Goal: Task Accomplishment & Management: Manage account settings

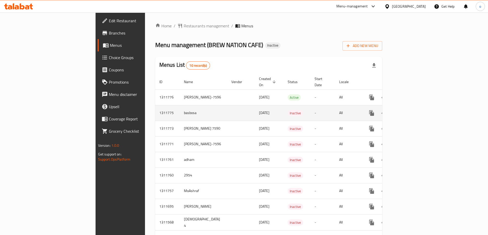
click at [419, 108] on td "enhanced table" at bounding box center [390, 113] width 57 height 16
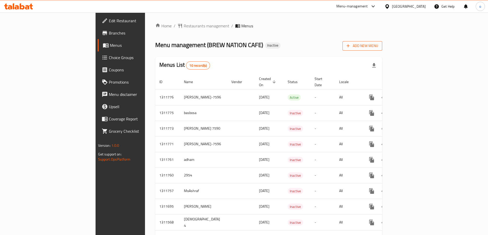
click at [378, 49] on span "Add New Menu" at bounding box center [363, 46] width 32 height 6
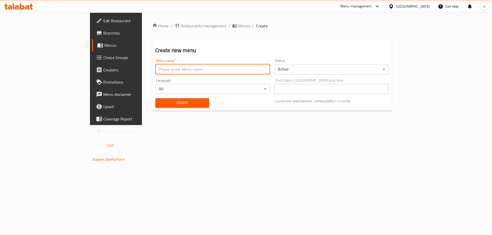
click at [241, 65] on input "text" at bounding box center [212, 69] width 115 height 10
type input "omnia [DATE]"
click at [155, 98] on button "Create" at bounding box center [182, 102] width 54 height 9
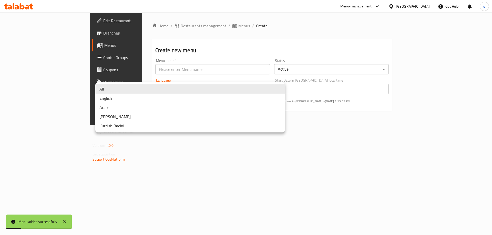
click at [207, 86] on body "Menu added successfully ​ Menu-management [GEOGRAPHIC_DATA] Get Help o Edit Res…" at bounding box center [246, 124] width 492 height 223
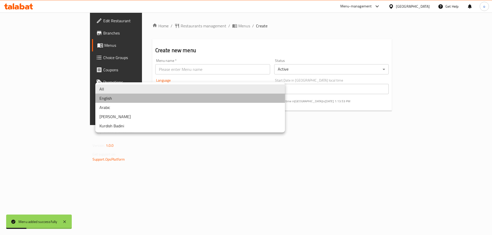
click at [275, 95] on li "English" at bounding box center [190, 98] width 190 height 9
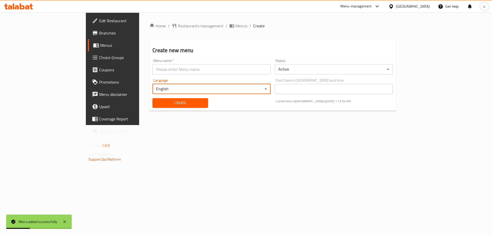
click at [239, 90] on body "Menu added successfully ​ Menu-management [GEOGRAPHIC_DATA] Get Help o Edit Res…" at bounding box center [246, 124] width 492 height 223
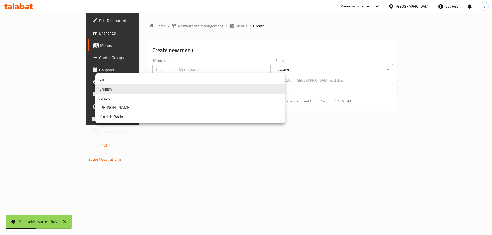
click at [262, 81] on li "All" at bounding box center [190, 79] width 190 height 9
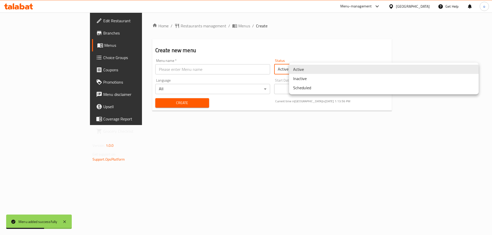
click at [341, 71] on body "Menu added successfully ​ Menu-management [GEOGRAPHIC_DATA] Get Help o Edit Res…" at bounding box center [246, 124] width 492 height 223
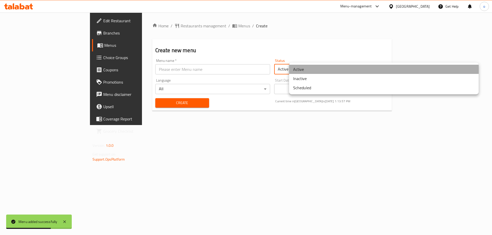
click at [332, 70] on li "Active" at bounding box center [384, 69] width 190 height 9
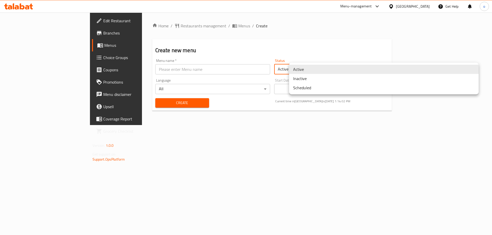
click at [407, 74] on body "​ Menu-management [GEOGRAPHIC_DATA] Get Help o Edit Restaurant Branches Menus C…" at bounding box center [246, 124] width 492 height 223
click at [386, 81] on li "Inactive" at bounding box center [384, 78] width 190 height 9
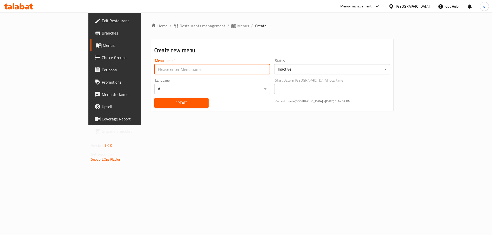
click at [209, 71] on input "text" at bounding box center [212, 69] width 116 height 10
type input "omnia [DATE]"
click at [158, 106] on span "Create" at bounding box center [181, 103] width 46 height 6
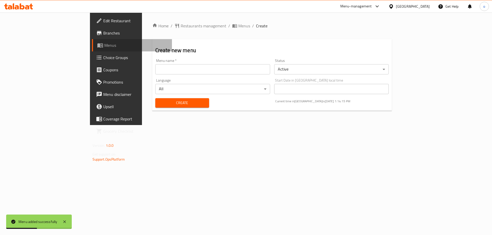
click at [92, 49] on link "Menus" at bounding box center [132, 45] width 80 height 12
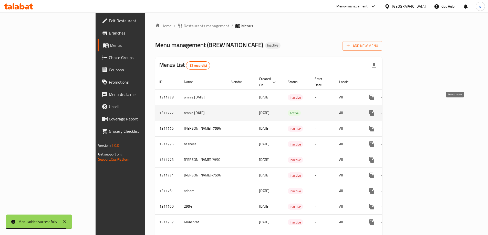
click at [403, 107] on button "enhanced table" at bounding box center [396, 113] width 12 height 12
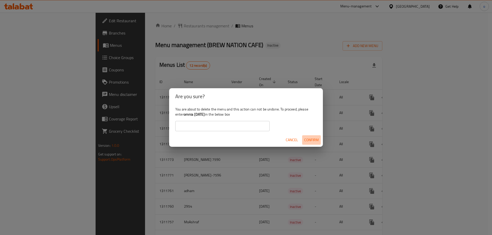
click at [307, 138] on span "Confirm" at bounding box center [311, 140] width 15 height 6
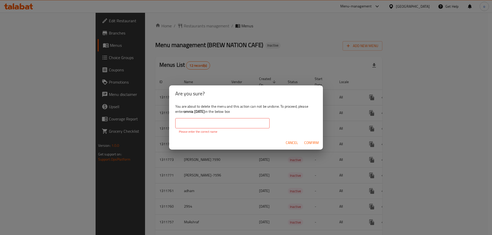
click at [263, 127] on input "text" at bounding box center [222, 123] width 94 height 10
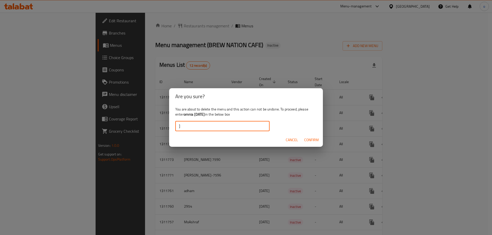
type input "]"
click at [307, 137] on span "Confirm" at bounding box center [311, 140] width 15 height 6
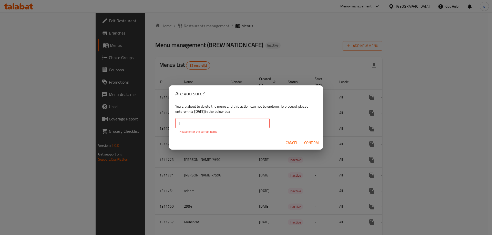
click at [256, 121] on input "]" at bounding box center [222, 123] width 94 height 10
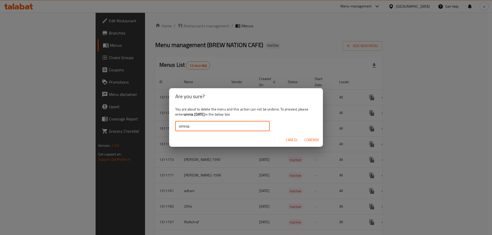
click at [311, 139] on span "Confirm" at bounding box center [311, 140] width 15 height 6
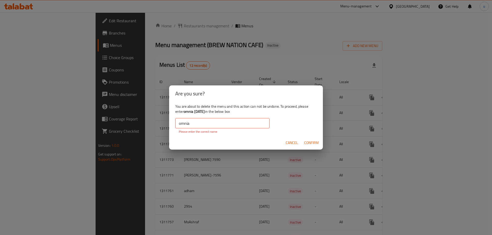
click at [227, 125] on input "omnia" at bounding box center [222, 123] width 94 height 10
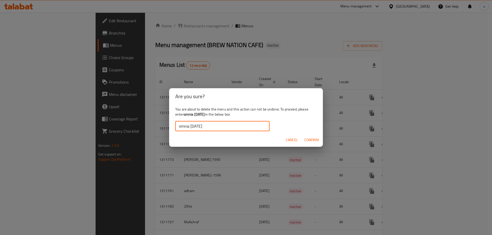
type input "omnia [DATE]"
click at [313, 139] on span "Confirm" at bounding box center [311, 140] width 15 height 6
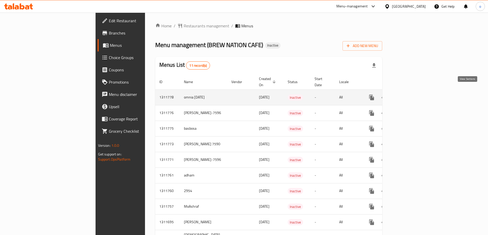
click at [415, 91] on link "enhanced table" at bounding box center [409, 97] width 12 height 12
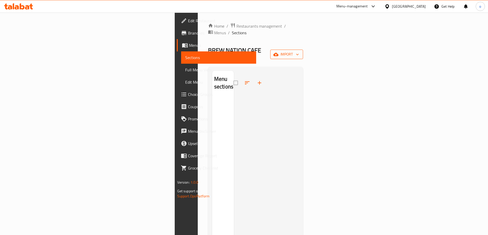
click at [299, 51] on span "import" at bounding box center [286, 54] width 25 height 6
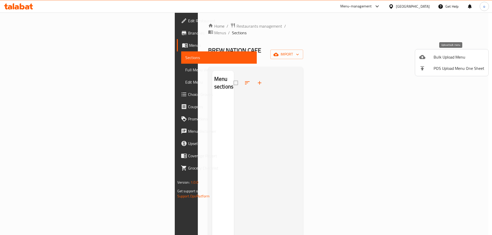
click at [448, 58] on span "Bulk Upload Menu" at bounding box center [459, 57] width 51 height 6
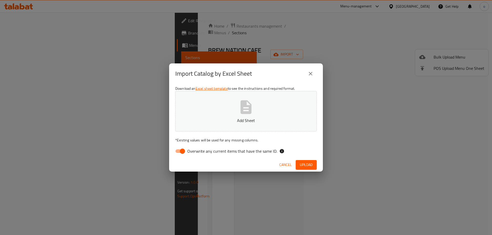
click at [268, 128] on button "Add Sheet" at bounding box center [245, 111] width 141 height 40
drag, startPoint x: 183, startPoint y: 152, endPoint x: 189, endPoint y: 157, distance: 7.8
click at [184, 153] on input "Overwrite any current items that have the same ID." at bounding box center [182, 152] width 29 height 10
checkbox input "false"
click at [303, 166] on span "Upload" at bounding box center [306, 165] width 13 height 6
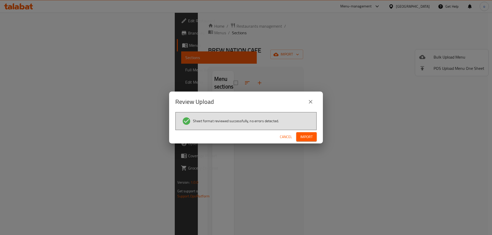
click at [307, 136] on span "Import" at bounding box center [306, 137] width 12 height 6
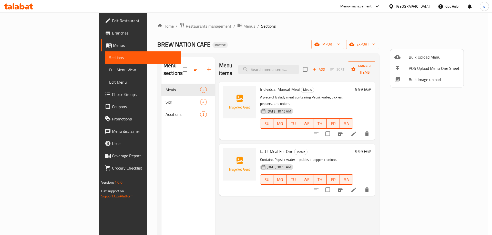
click at [352, 82] on div at bounding box center [246, 117] width 492 height 235
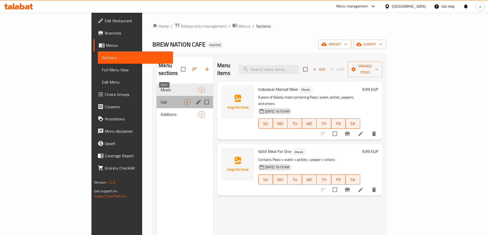
click at [184, 100] on span "4" at bounding box center [187, 102] width 6 height 5
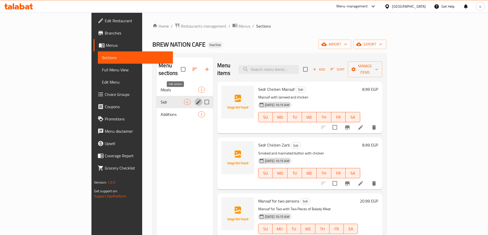
click at [195, 99] on icon "edit" at bounding box center [198, 102] width 6 height 6
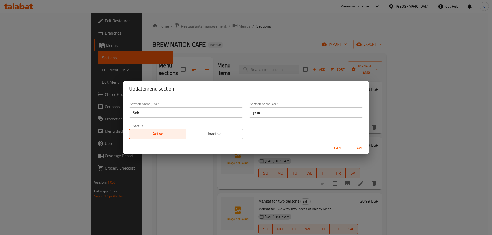
click at [155, 114] on input "Sidr" at bounding box center [186, 113] width 114 height 10
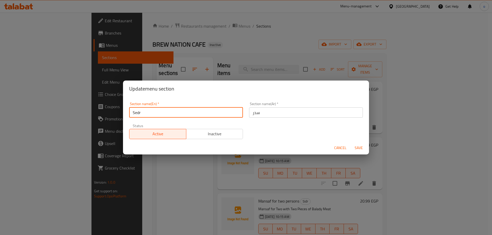
type input "Sedr"
click at [351, 143] on button "Save" at bounding box center [359, 147] width 16 height 9
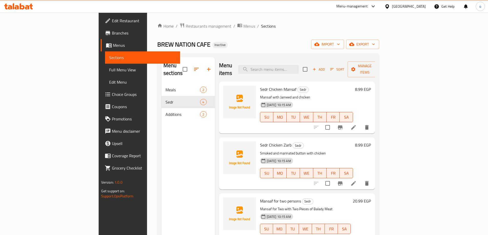
click at [109, 73] on span "Full Menu View" at bounding box center [142, 70] width 67 height 6
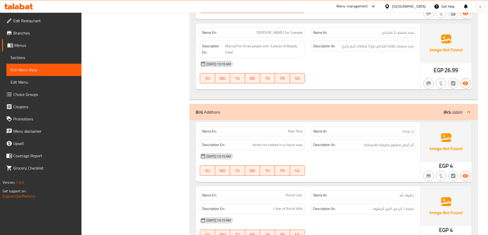
scroll to position [451, 0]
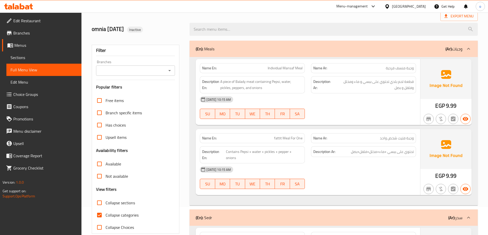
click at [125, 205] on div "Free items Branch specific items Has choices Upsell items Availability filters …" at bounding box center [135, 164] width 79 height 139
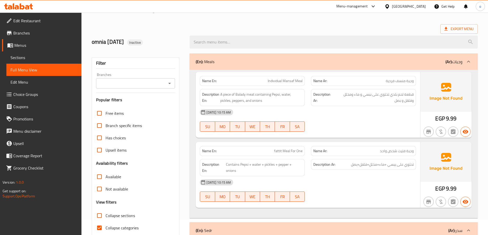
click at [100, 229] on input "Collapse categories" at bounding box center [99, 228] width 12 height 12
checkbox input "false"
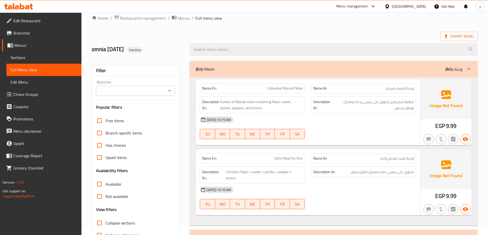
scroll to position [0, 0]
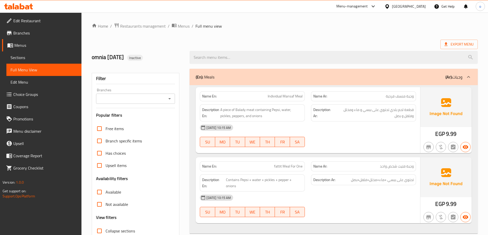
click at [70, 71] on span "Full Menu View" at bounding box center [44, 70] width 67 height 6
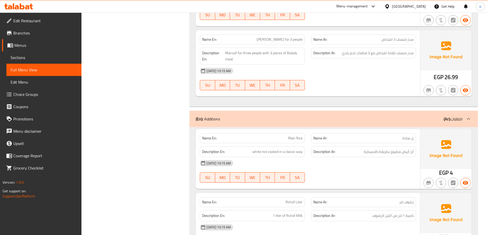
scroll to position [451, 0]
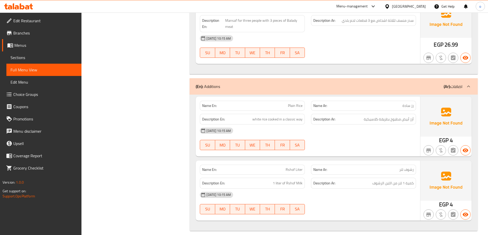
click at [226, 84] on div "(En): Additions (Ar): اضافات" at bounding box center [329, 87] width 267 height 6
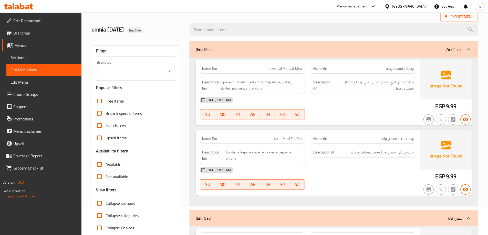
scroll to position [0, 0]
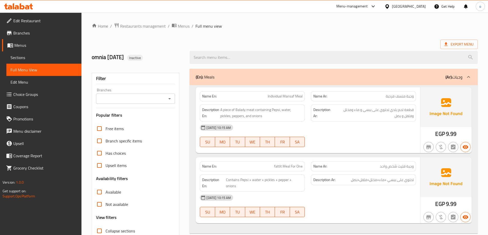
drag, startPoint x: 259, startPoint y: 64, endPoint x: 257, endPoint y: 116, distance: 51.8
click at [41, 48] on link "Menus" at bounding box center [41, 45] width 79 height 12
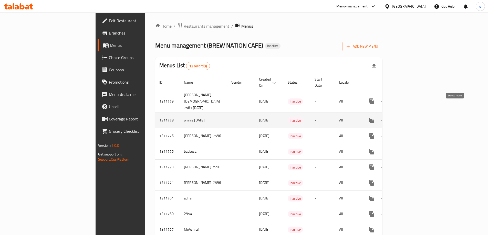
click at [398, 118] on icon "enhanced table" at bounding box center [397, 120] width 4 height 5
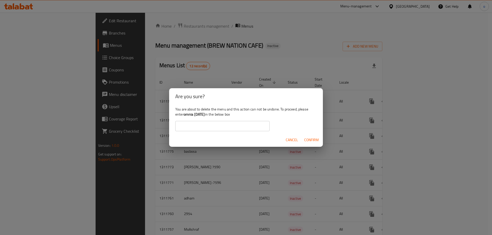
drag, startPoint x: 184, startPoint y: 115, endPoint x: 212, endPoint y: 115, distance: 27.4
click at [205, 115] on b "omnia [DATE]" at bounding box center [194, 114] width 21 height 7
copy b "omnia [DATE]"
click at [308, 136] on button "Confirm" at bounding box center [311, 140] width 19 height 9
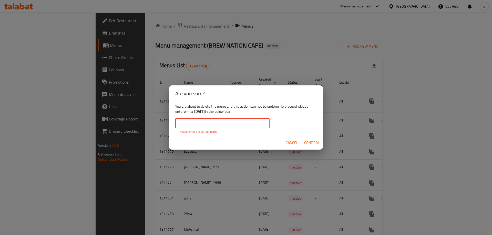
click at [249, 127] on input "text" at bounding box center [222, 123] width 94 height 10
paste input "omnia [DATE]"
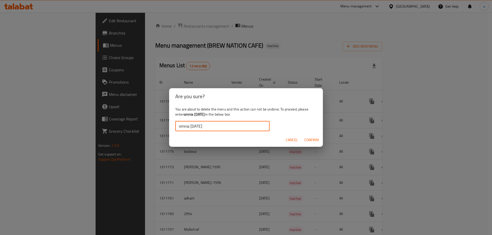
type input "omnia [DATE]"
click at [317, 141] on span "Confirm" at bounding box center [311, 140] width 15 height 6
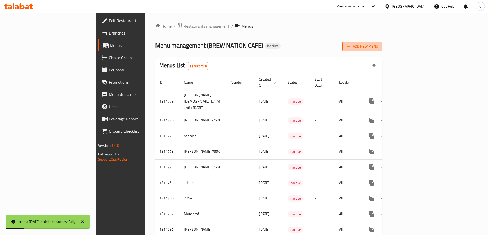
click at [378, 44] on span "Add New Menu" at bounding box center [363, 46] width 32 height 6
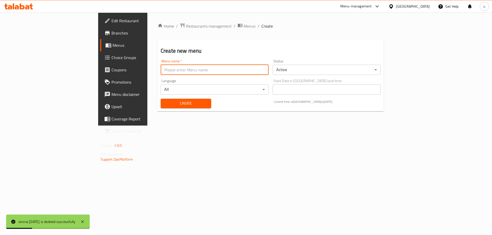
click at [232, 65] on input "text" at bounding box center [215, 70] width 108 height 10
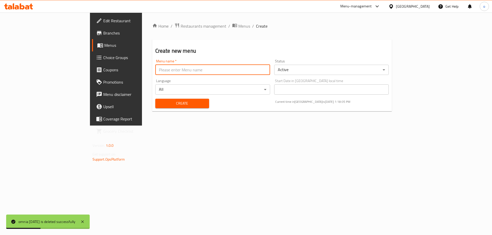
type input "omnia [DATE]"
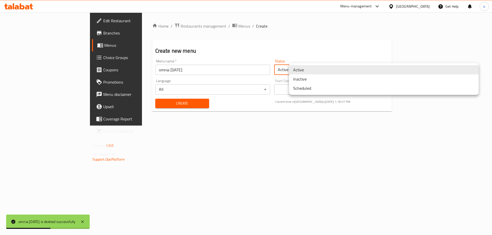
click at [324, 70] on body "omnia [DATE] is deleted successfully ​ Menu-management [GEOGRAPHIC_DATA] Get He…" at bounding box center [246, 124] width 492 height 223
drag, startPoint x: 323, startPoint y: 79, endPoint x: 321, endPoint y: 82, distance: 3.2
click at [323, 79] on li "Inactive" at bounding box center [384, 79] width 190 height 9
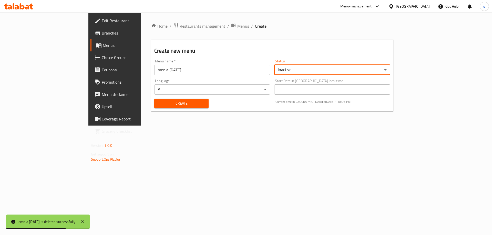
click at [158, 104] on span "Create" at bounding box center [181, 103] width 46 height 6
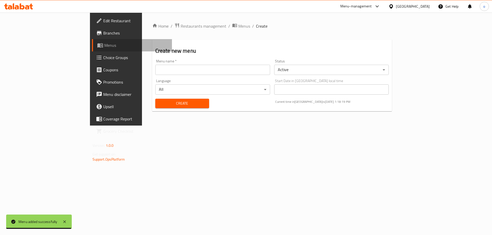
click at [92, 50] on link "Menus" at bounding box center [132, 45] width 80 height 12
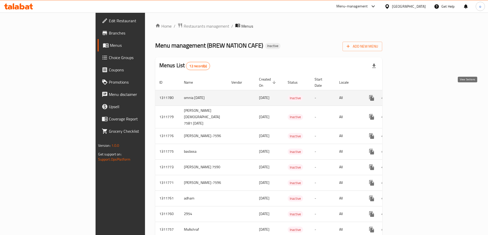
click at [412, 95] on icon "enhanced table" at bounding box center [409, 98] width 6 height 6
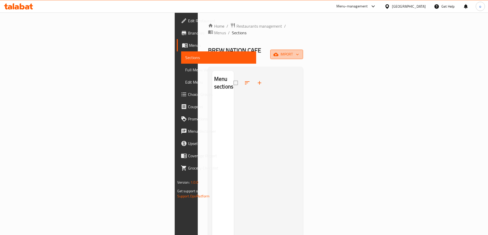
click at [299, 51] on span "import" at bounding box center [286, 54] width 25 height 6
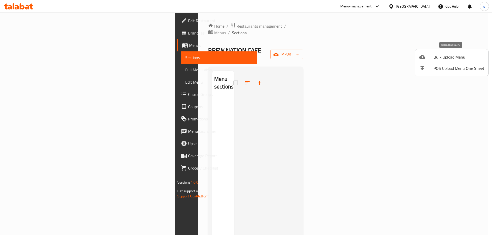
click at [429, 57] on div at bounding box center [426, 57] width 14 height 6
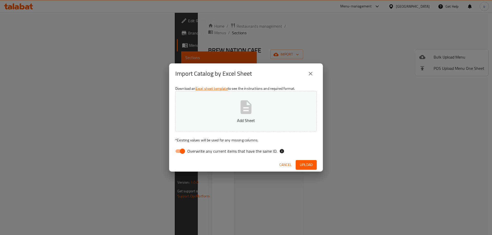
click at [263, 116] on button "Add Sheet" at bounding box center [245, 111] width 141 height 40
click at [183, 153] on input "Overwrite any current items that have the same ID." at bounding box center [182, 152] width 29 height 10
checkbox input "false"
click at [296, 164] on button "Upload" at bounding box center [306, 164] width 21 height 9
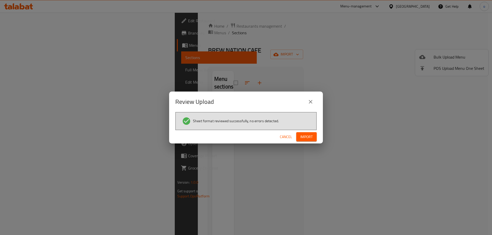
drag, startPoint x: 311, startPoint y: 140, endPoint x: 302, endPoint y: 145, distance: 10.4
click at [311, 140] on span "Import" at bounding box center [306, 137] width 12 height 6
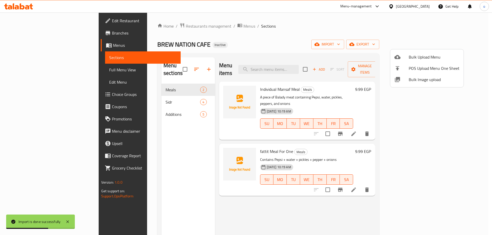
click at [149, 107] on div at bounding box center [246, 117] width 492 height 235
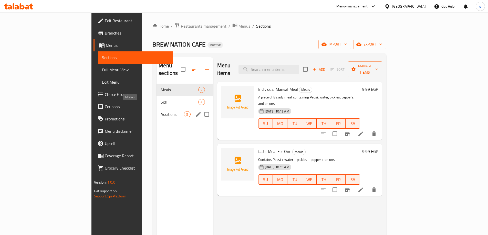
click at [161, 111] on span "Additions" at bounding box center [172, 114] width 23 height 6
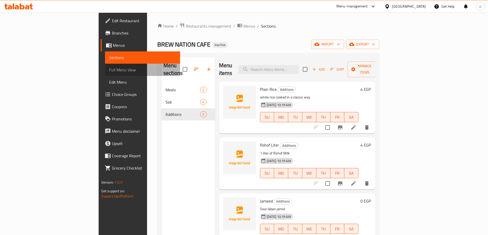
click at [109, 70] on span "Full Menu View" at bounding box center [142, 70] width 67 height 6
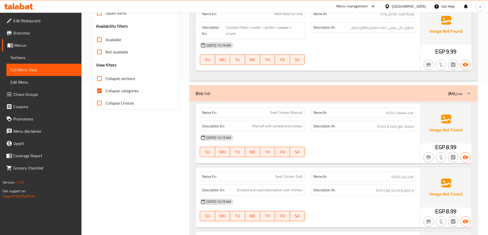
scroll to position [154, 0]
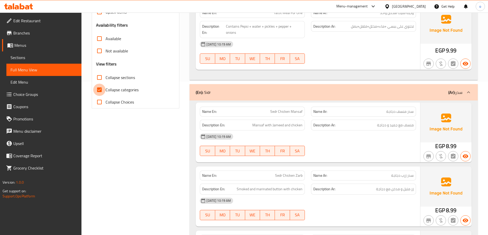
click at [100, 86] on input "Collapse categories" at bounding box center [99, 90] width 12 height 12
checkbox input "false"
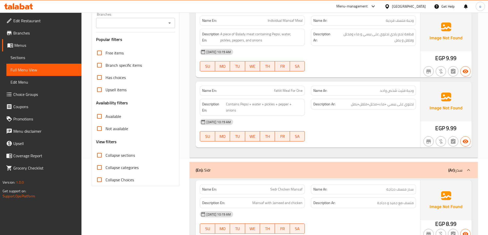
scroll to position [0, 0]
